Goal: Check status: Check status

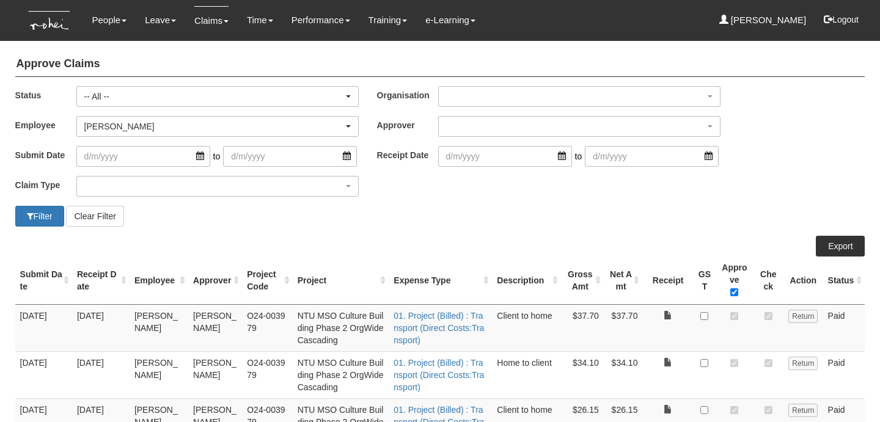
select select "All"
select select "cd9f8d03-039d-4482-adde-d71bcfd65268"
select select "50"
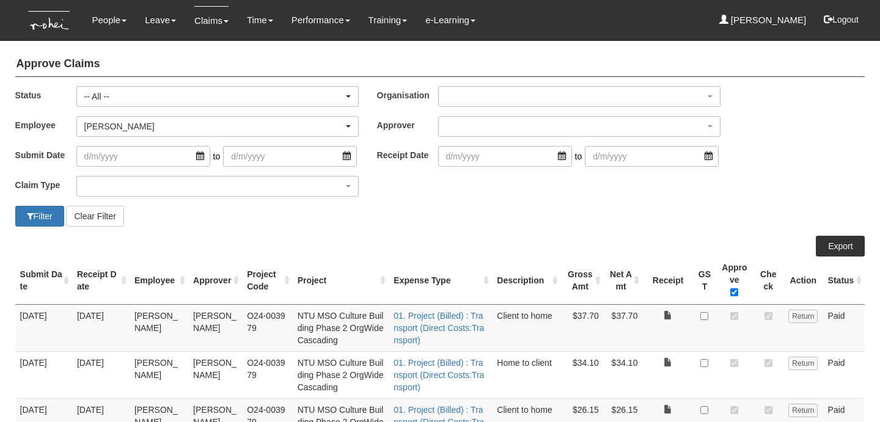
click at [48, 18] on img at bounding box center [50, 20] width 56 height 41
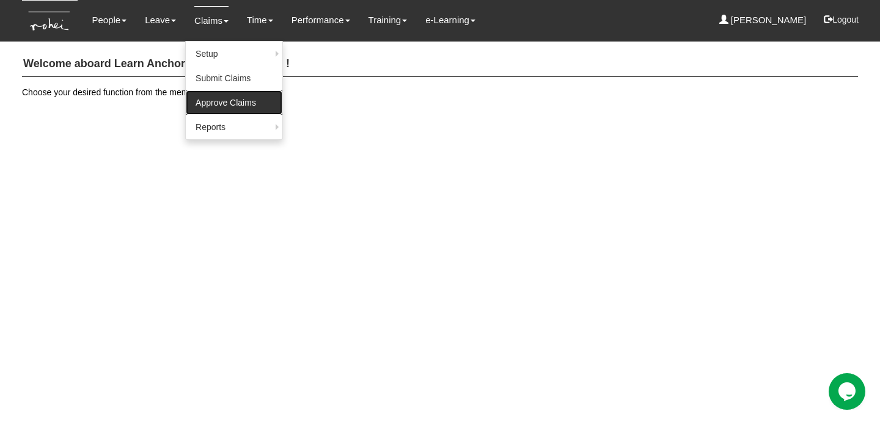
click at [221, 100] on link "Approve Claims" at bounding box center [234, 102] width 97 height 24
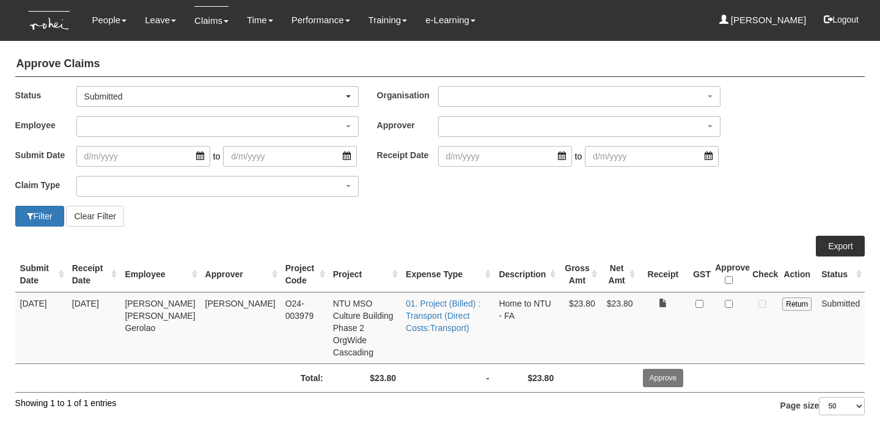
select select "50"
click at [61, 15] on img at bounding box center [50, 20] width 56 height 41
